Goal: Task Accomplishment & Management: Manage account settings

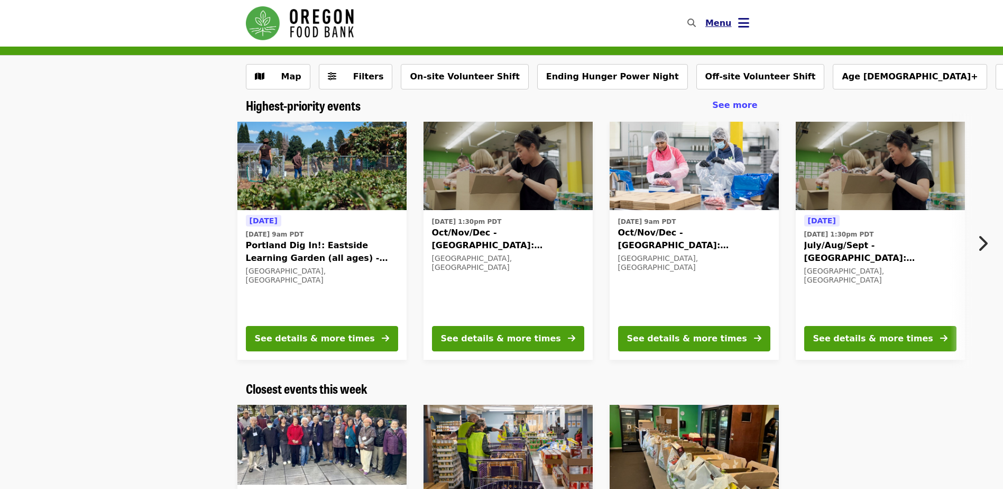
click at [730, 24] on span "Menu" at bounding box center [718, 23] width 26 height 10
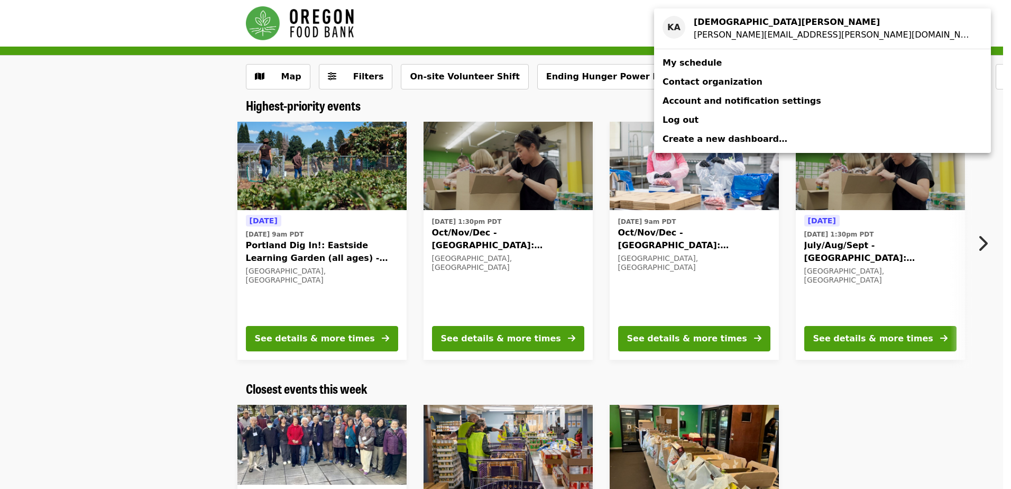
click at [698, 61] on span "My schedule" at bounding box center [692, 63] width 59 height 10
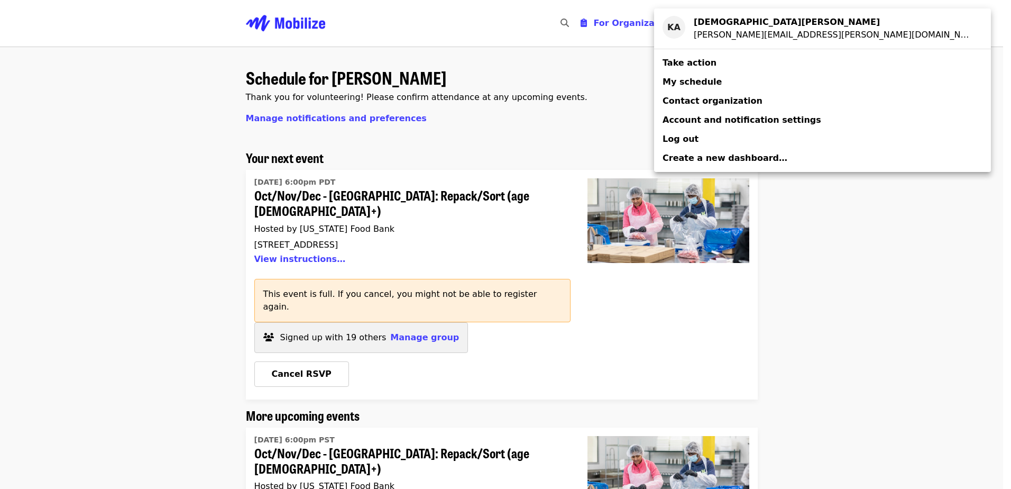
click at [406, 309] on div "Account menu" at bounding box center [505, 244] width 1011 height 489
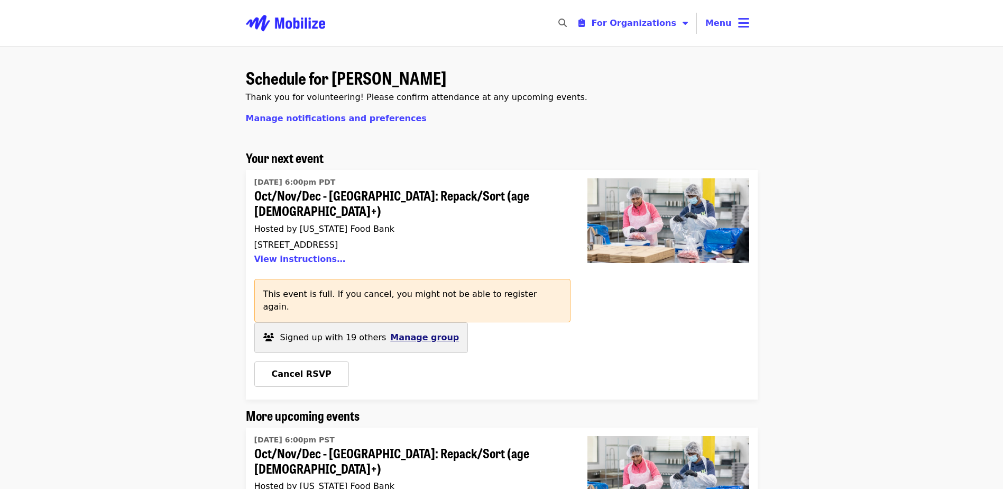
click at [424, 332] on span "Manage group" at bounding box center [424, 337] width 69 height 10
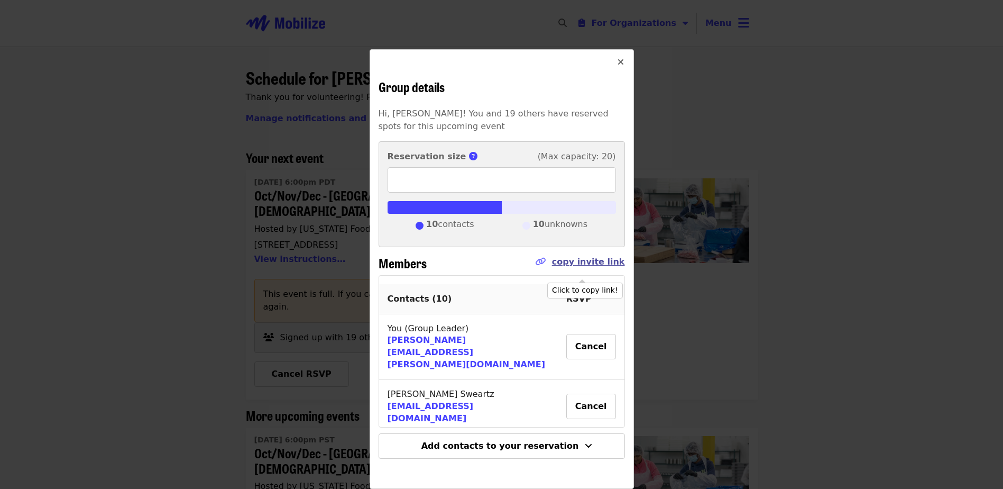
click at [600, 262] on link "copy invite link" at bounding box center [588, 261] width 73 height 10
click at [620, 64] on button "Close" at bounding box center [620, 62] width 25 height 25
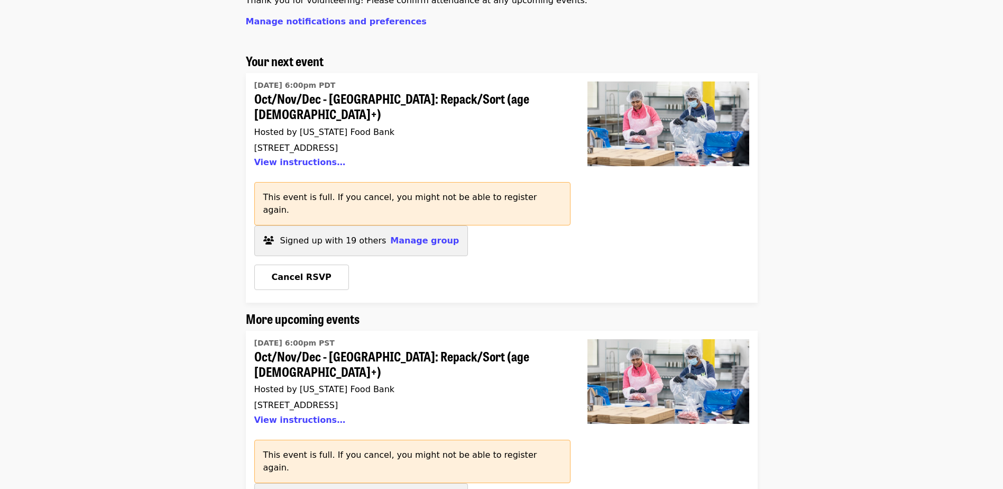
scroll to position [159, 0]
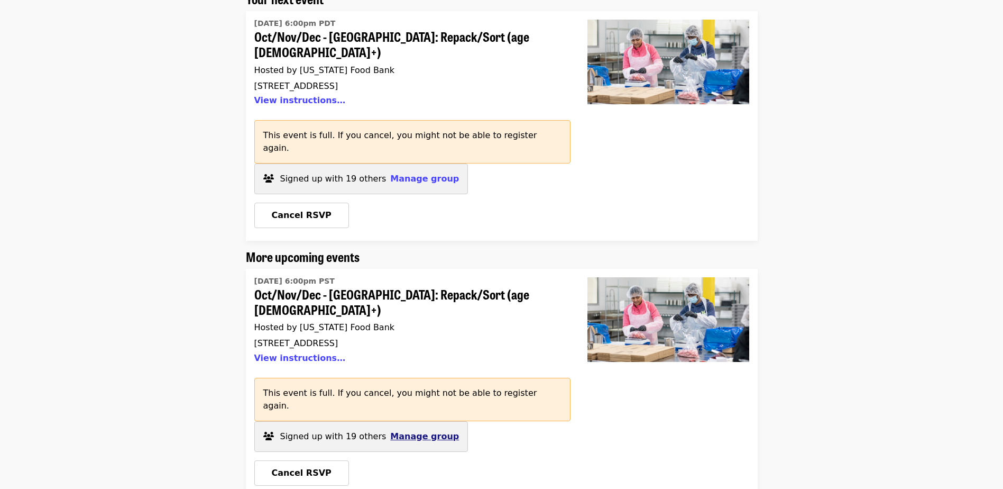
click at [415, 431] on span "Manage group" at bounding box center [424, 436] width 69 height 10
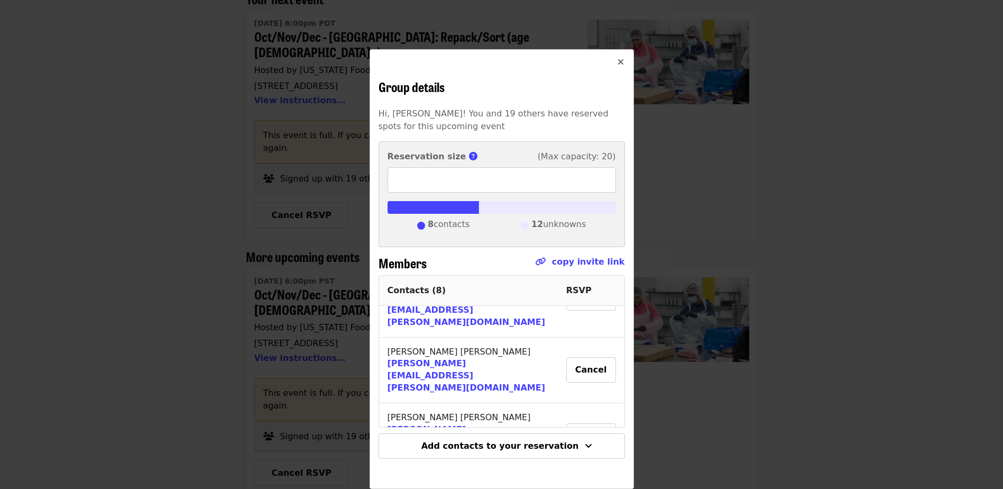
scroll to position [255, 0]
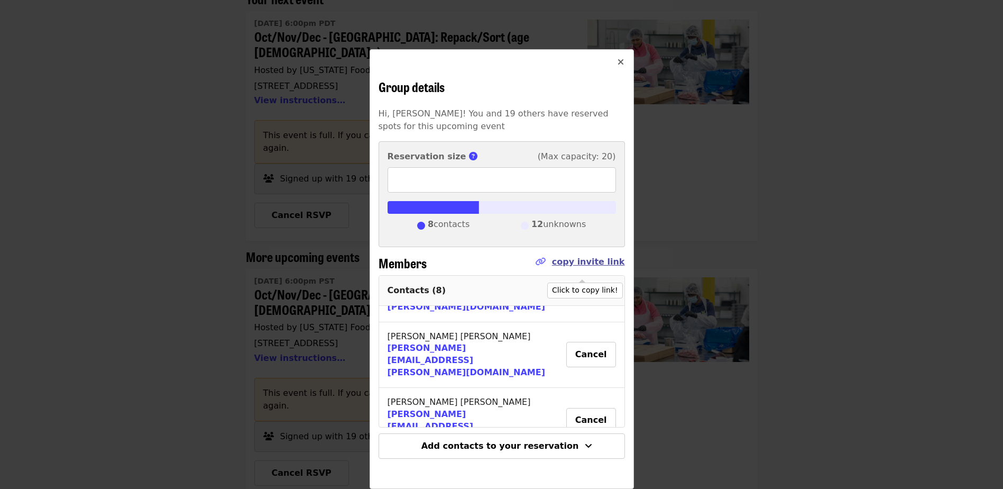
click at [609, 263] on link "copy invite link" at bounding box center [588, 261] width 73 height 10
click at [618, 63] on icon "times icon" at bounding box center [621, 62] width 6 height 10
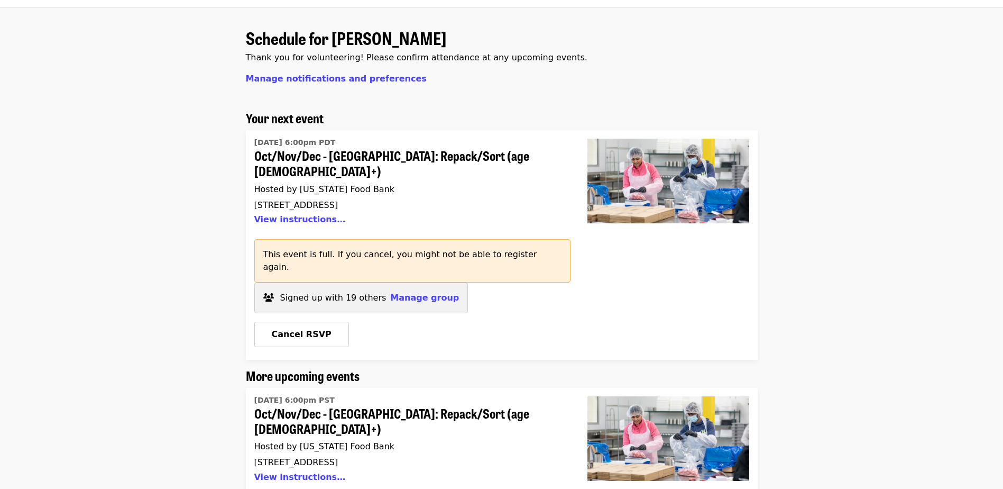
scroll to position [0, 0]
